Goal: Transaction & Acquisition: Subscribe to service/newsletter

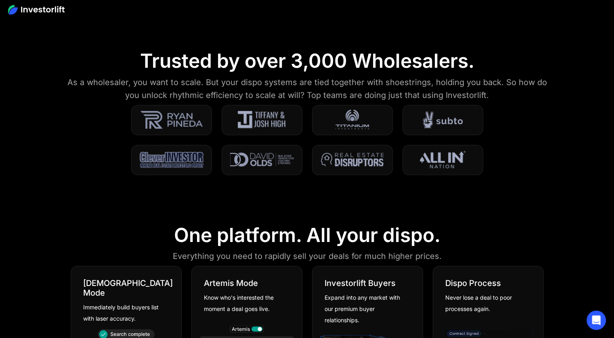
scroll to position [242, 0]
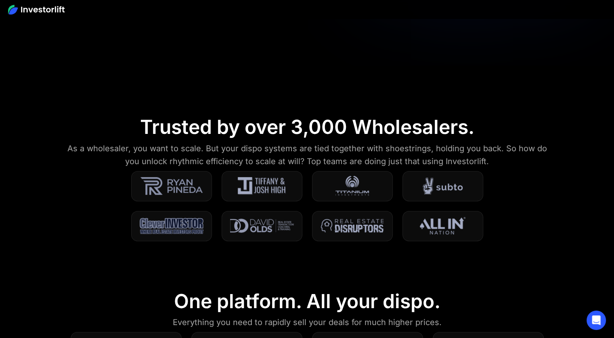
click at [226, 152] on div "As a wholesaler, you want to scale. But your dispo systems are tied together wi…" at bounding box center [307, 155] width 492 height 26
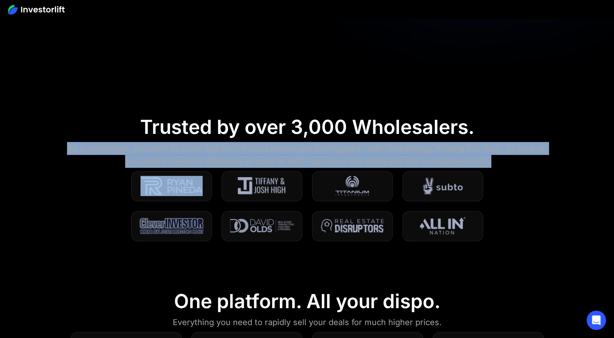
click at [226, 152] on div "As a wholesaler, you want to scale. But your dispo systems are tied together wi…" at bounding box center [307, 155] width 492 height 26
click at [269, 148] on div "As a wholesaler, you want to scale. But your dispo systems are tied together wi…" at bounding box center [307, 155] width 492 height 26
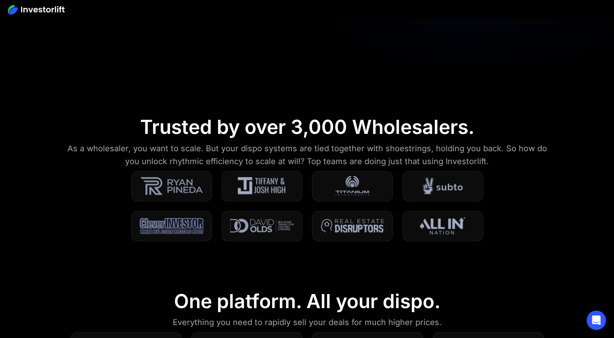
click at [259, 134] on div "Trusted by over 3,000 Wholesalers." at bounding box center [307, 127] width 334 height 23
click at [273, 124] on div "Trusted by over 3,000 Wholesalers." at bounding box center [307, 127] width 334 height 23
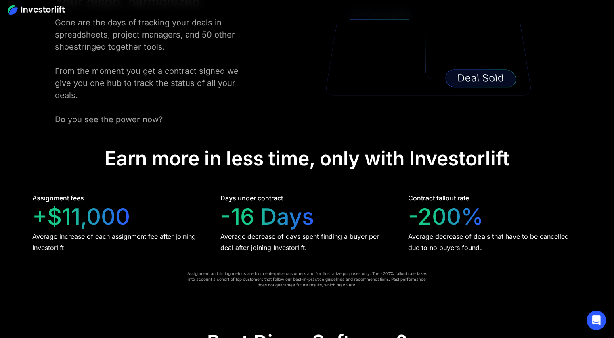
scroll to position [1616, 0]
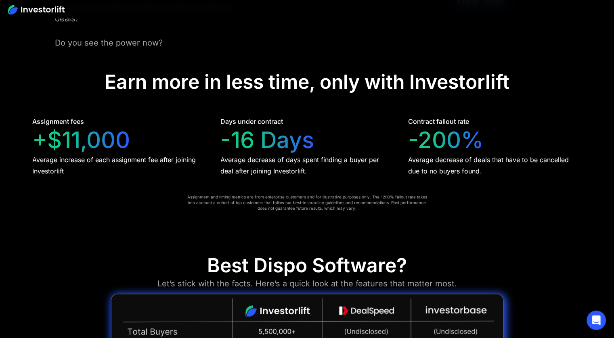
click at [270, 129] on div "-16 Days" at bounding box center [268, 140] width 94 height 27
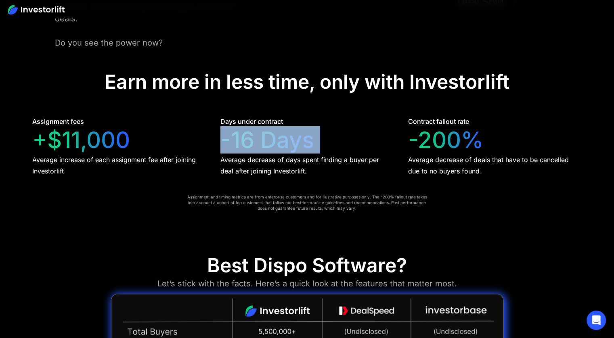
click at [270, 129] on div "-16 Days" at bounding box center [268, 140] width 94 height 27
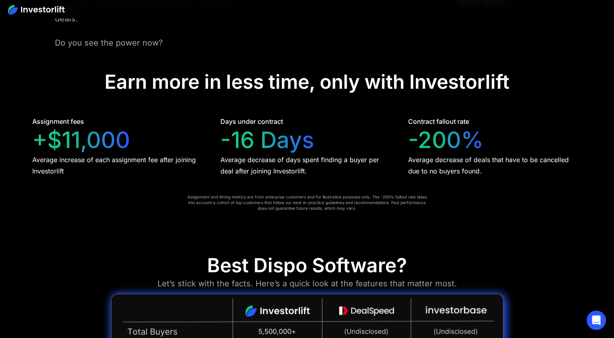
click at [187, 140] on div "Assignment fees +$11,000 Average increase of each assignment fee after joining …" at bounding box center [119, 147] width 174 height 60
click at [165, 154] on div "Average increase of each assignment fee after joining Investorlift" at bounding box center [119, 165] width 174 height 23
click at [132, 154] on div "Average increase of each assignment fee after joining Investorlift" at bounding box center [119, 165] width 174 height 23
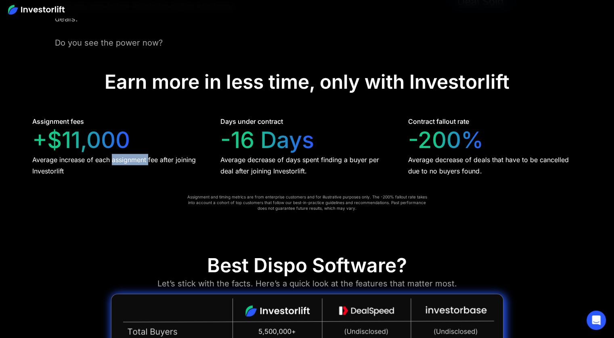
click at [132, 154] on div "Average increase of each assignment fee after joining Investorlift" at bounding box center [119, 165] width 174 height 23
click at [136, 158] on div "Average increase of each assignment fee after joining Investorlift" at bounding box center [119, 165] width 174 height 23
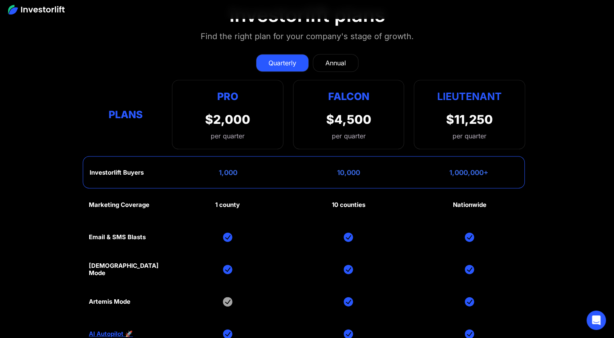
scroll to position [3595, 0]
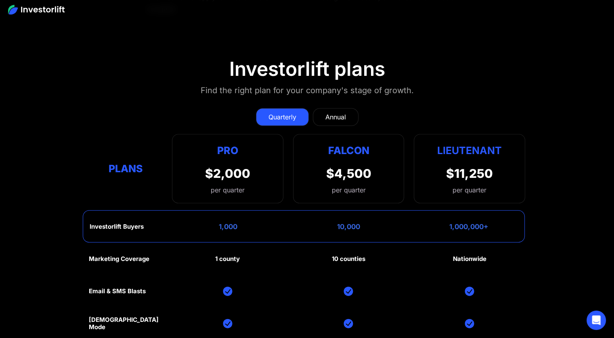
click at [341, 112] on div "Annual" at bounding box center [336, 117] width 21 height 10
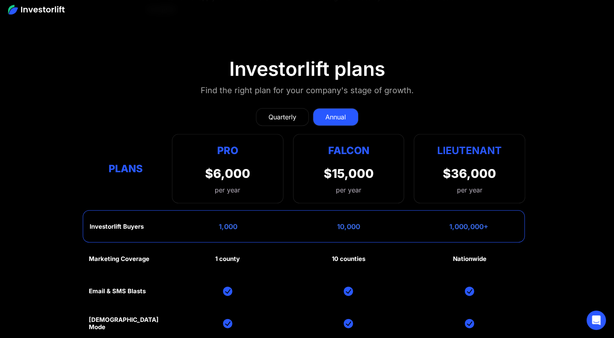
click at [275, 112] on div "Quarterly" at bounding box center [283, 117] width 28 height 10
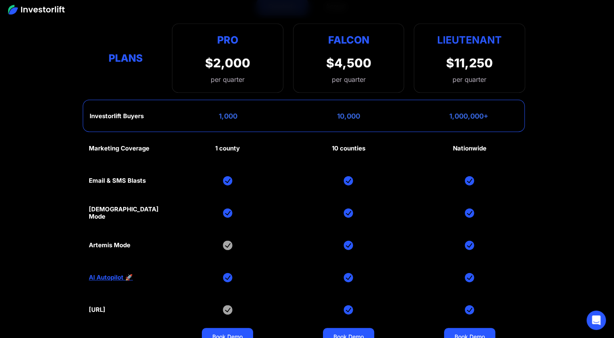
scroll to position [3724, 0]
